Goal: Task Accomplishment & Management: Manage account settings

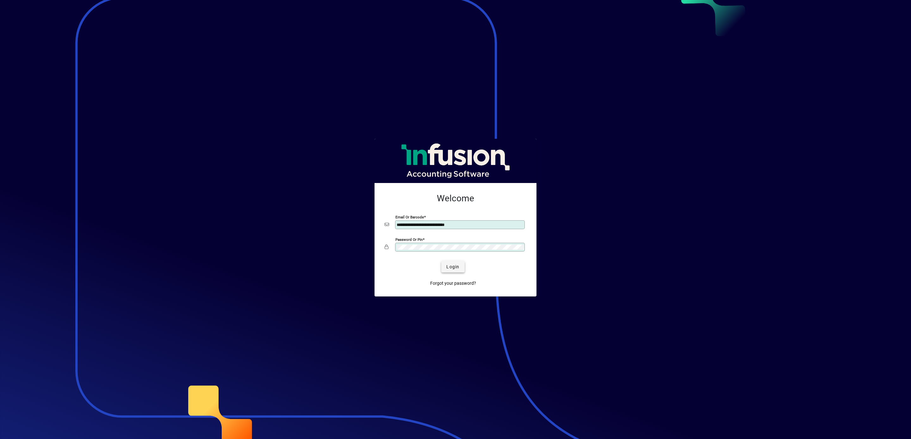
type input "**********"
click at [452, 268] on span "Login" at bounding box center [452, 267] width 13 height 7
type input "**********"
click at [452, 266] on span "Login" at bounding box center [452, 267] width 13 height 7
